Goal: Task Accomplishment & Management: Manage account settings

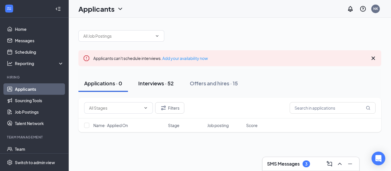
click at [162, 80] on div "Interviews · 52" at bounding box center [155, 83] width 35 height 7
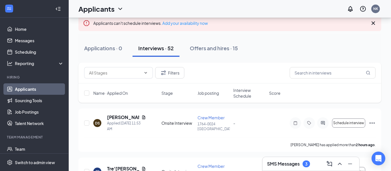
scroll to position [35, 0]
click at [113, 117] on h5 "[PERSON_NAME]" at bounding box center [123, 117] width 32 height 6
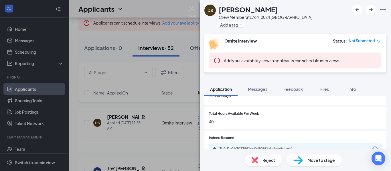
scroll to position [246, 0]
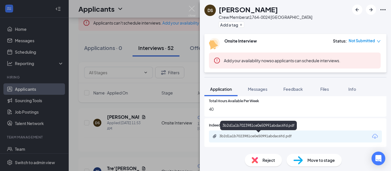
click at [258, 135] on div "3b2d1a1b7023981ce0e50991abdac6fd.pdf" at bounding box center [259, 136] width 80 height 5
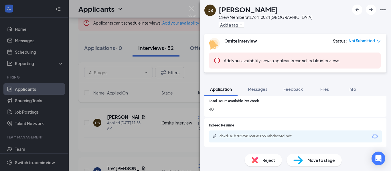
click at [260, 163] on div "Reject" at bounding box center [263, 160] width 37 height 13
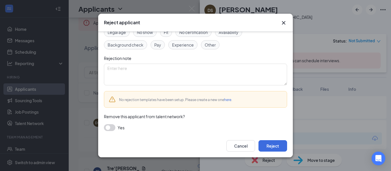
scroll to position [40, 0]
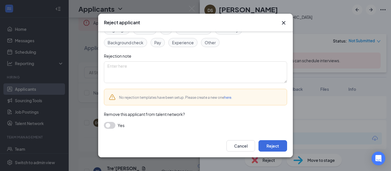
click at [108, 127] on button "button" at bounding box center [109, 125] width 11 height 7
click at [270, 146] on button "Reject" at bounding box center [272, 146] width 29 height 11
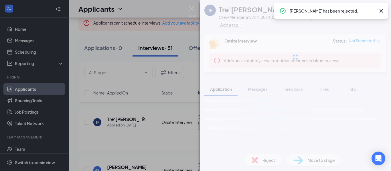
scroll to position [31, 0]
